Goal: Complete application form

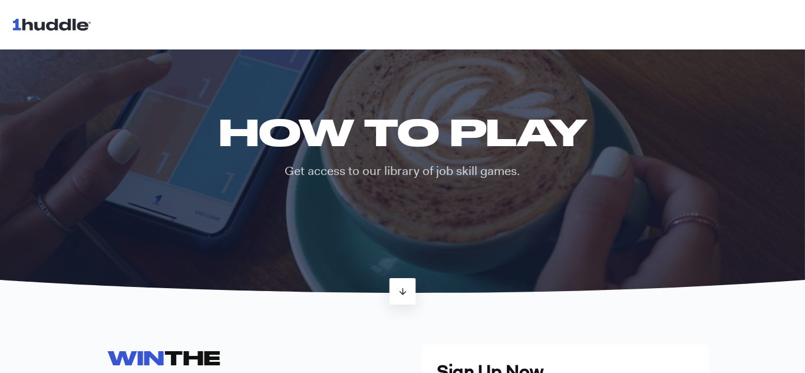
click at [413, 285] on link at bounding box center [403, 291] width 27 height 27
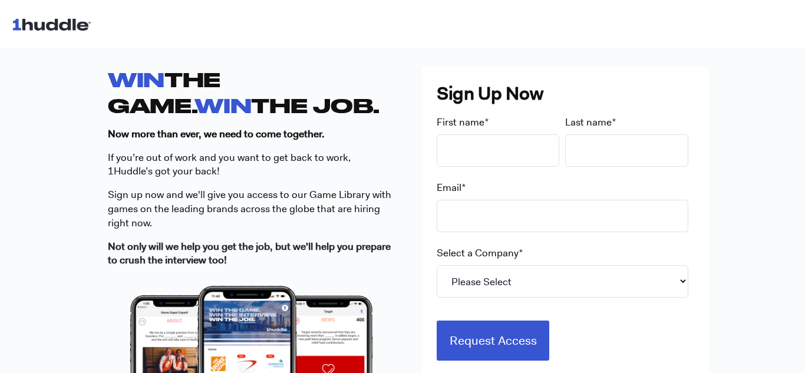
scroll to position [329, 0]
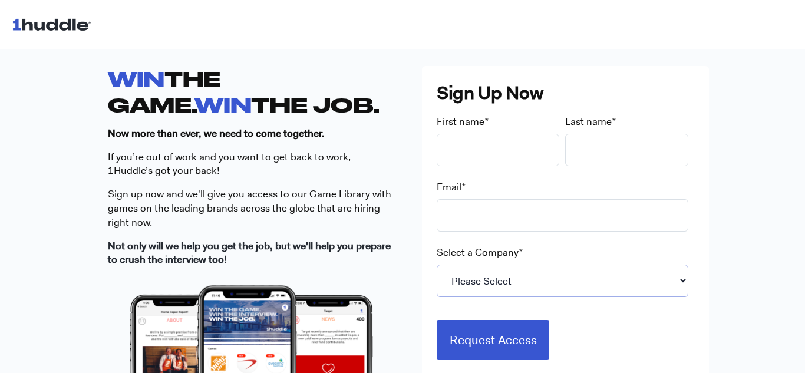
click at [506, 275] on select "Please Select 7-Eleven Ace Hardware Albertsons Companies ALDI Amazon Aveanna He…" at bounding box center [563, 281] width 252 height 32
select select "Starbucks"
click at [437, 265] on select "Please Select 7-Eleven Ace Hardware Albertsons Companies ALDI Amazon Aveanna He…" at bounding box center [563, 281] width 252 height 32
click at [488, 146] on input "First name *" at bounding box center [498, 150] width 123 height 32
type input "Claire"
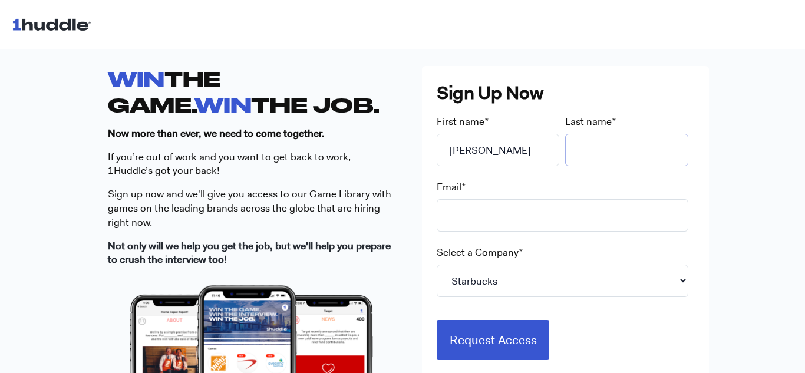
click at [605, 153] on input "Last name *" at bounding box center [626, 150] width 123 height 32
type input "Mendez"
click at [502, 205] on input "Email *" at bounding box center [563, 215] width 252 height 32
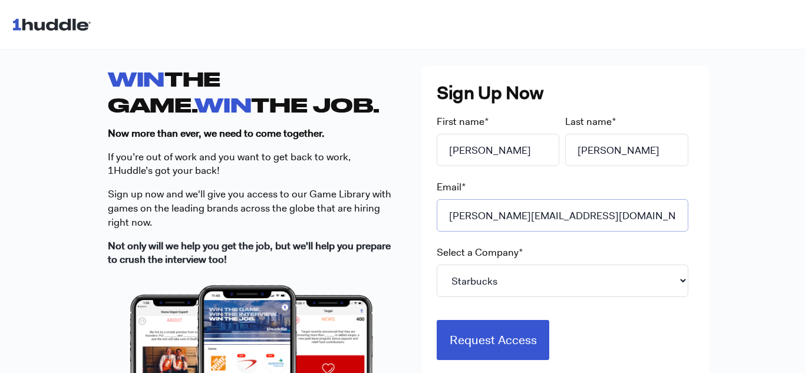
type input "clairejmendez@icloud.com"
click at [671, 250] on div "Select a Company * Please Select 7-Eleven Ace Hardware Albertsons Companies ALD…" at bounding box center [566, 271] width 258 height 51
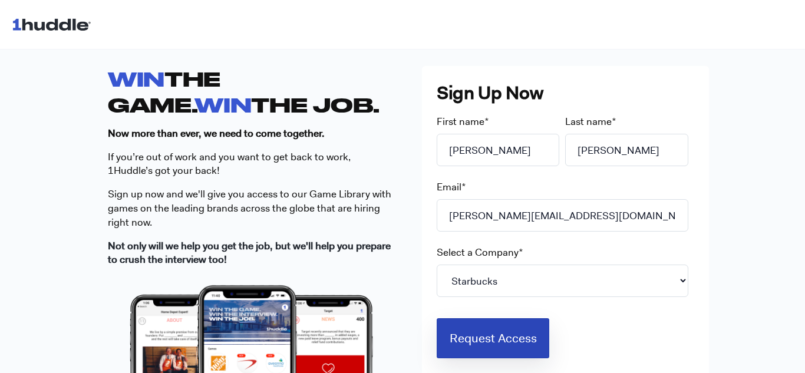
click at [509, 337] on input "Request Access" at bounding box center [493, 338] width 113 height 40
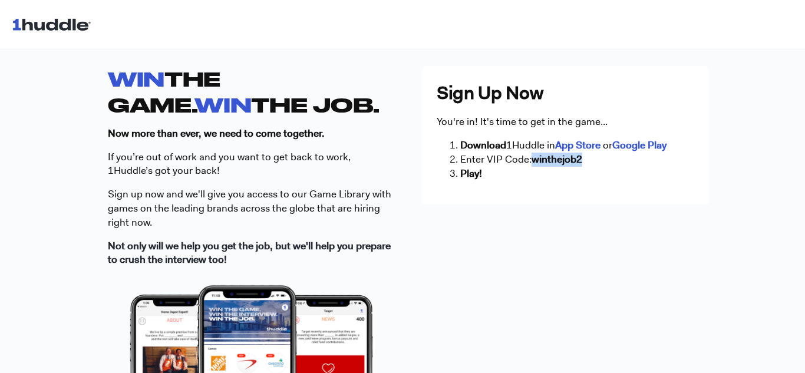
drag, startPoint x: 535, startPoint y: 157, endPoint x: 582, endPoint y: 160, distance: 47.3
click at [582, 160] on strong "winthejob2" at bounding box center [557, 159] width 51 height 13
copy strong "winthejob2"
